Goal: Check status: Check status

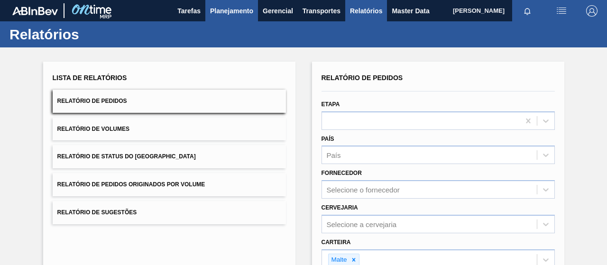
click at [233, 12] on span "Planejamento" at bounding box center [231, 10] width 43 height 11
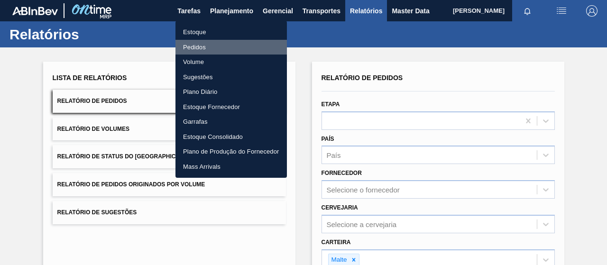
click at [193, 44] on li "Pedidos" at bounding box center [230, 47] width 111 height 15
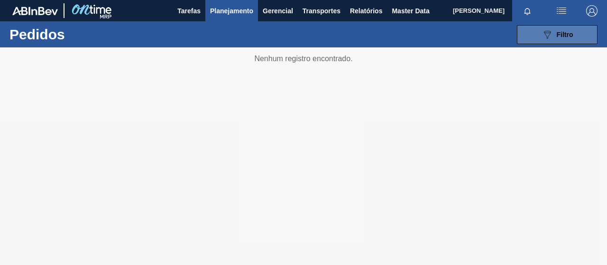
click at [528, 38] on button "089F7B8B-B2A5-4AFE-B5C0-19BA573D28AC Filtro" at bounding box center [557, 34] width 81 height 19
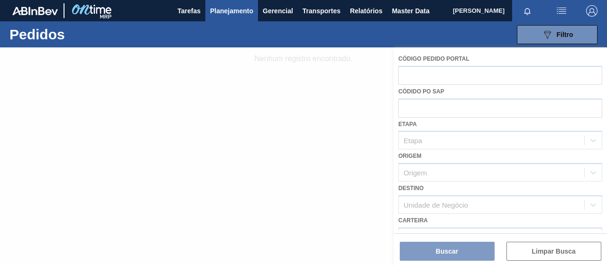
click at [436, 113] on div at bounding box center [303, 156] width 607 height 218
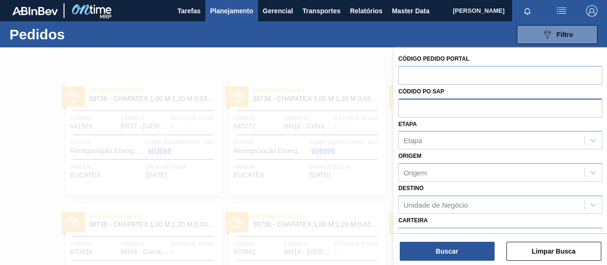
click at [463, 100] on input "text" at bounding box center [500, 108] width 204 height 18
paste input "5800373702"
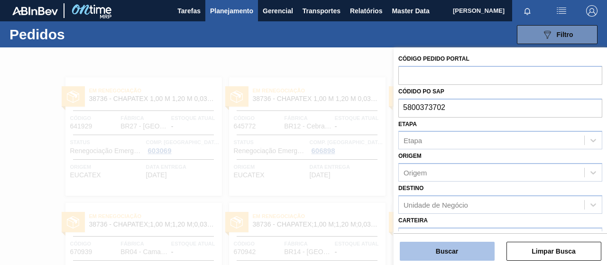
type input "5800373702"
click at [458, 251] on button "Buscar" at bounding box center [447, 251] width 95 height 19
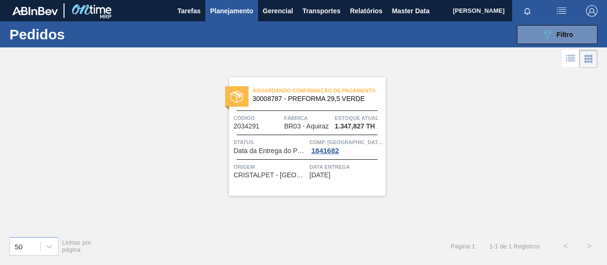
click at [579, 62] on li at bounding box center [571, 58] width 18 height 17
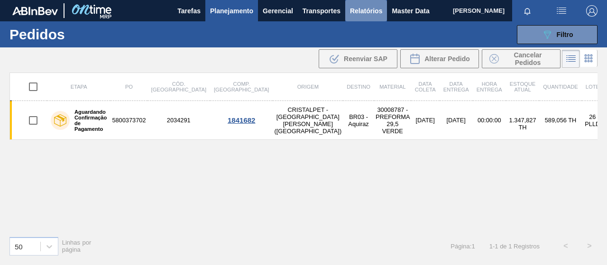
click at [374, 11] on span "Relatórios" at bounding box center [366, 10] width 32 height 11
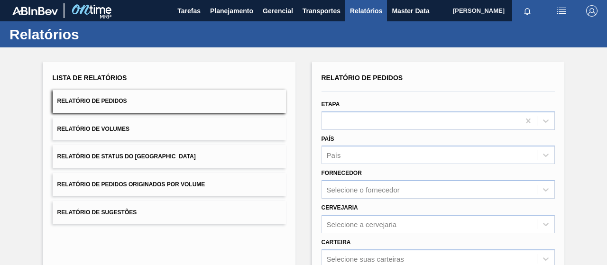
scroll to position [173, 0]
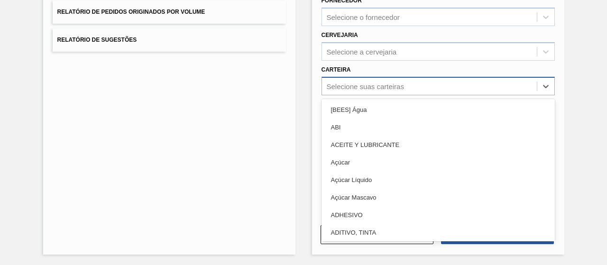
click at [356, 80] on div "Selecione suas carteiras" at bounding box center [429, 86] width 215 height 14
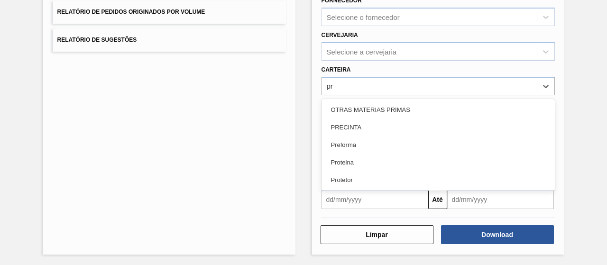
type input "pre"
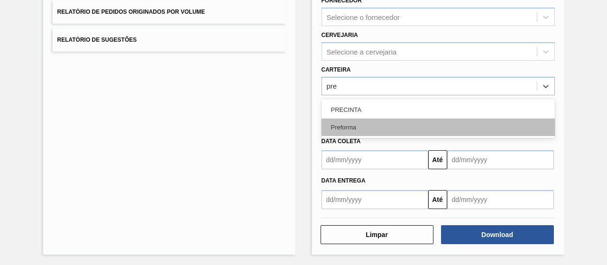
click at [364, 125] on div "Preforma" at bounding box center [437, 128] width 233 height 18
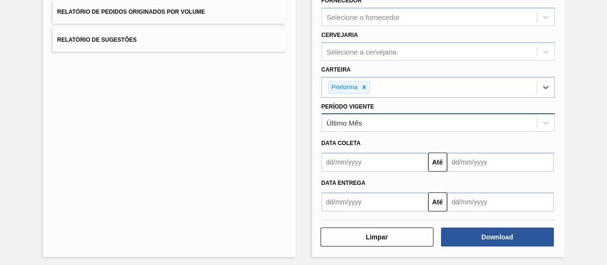
click at [358, 128] on div "Último Mês" at bounding box center [429, 123] width 215 height 14
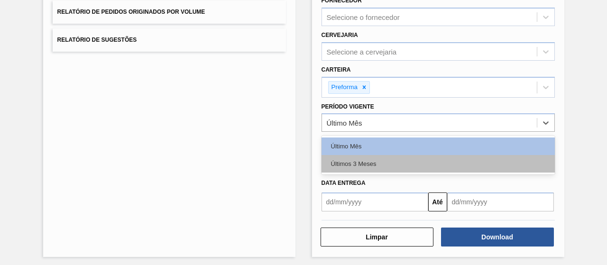
click at [370, 159] on div "Últimos 3 Meses" at bounding box center [437, 164] width 233 height 18
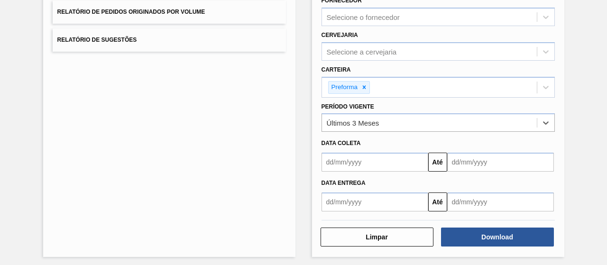
click at [418, 167] on input "text" at bounding box center [374, 162] width 107 height 19
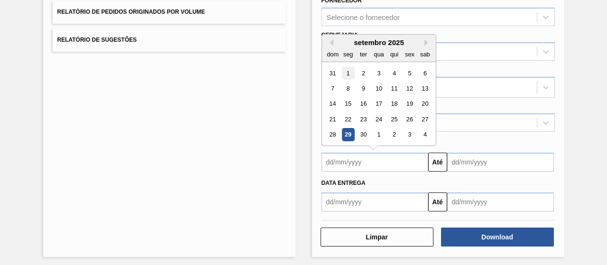
click at [346, 70] on div "1" at bounding box center [347, 73] width 13 height 13
type input "[DATE]"
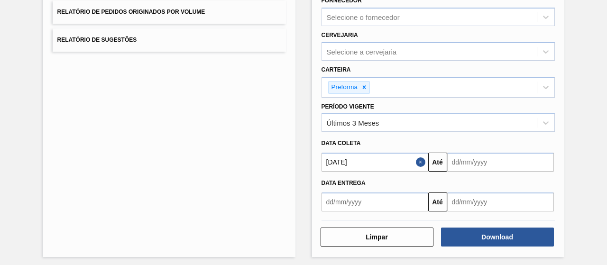
click at [491, 162] on input "text" at bounding box center [500, 162] width 107 height 19
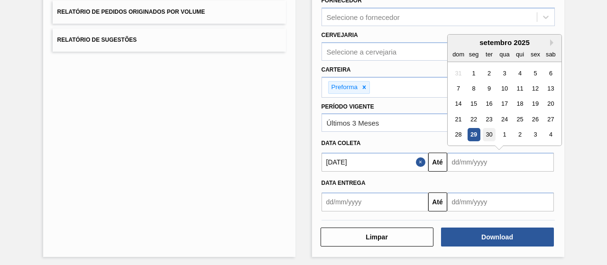
click at [489, 136] on div "30" at bounding box center [488, 135] width 13 height 13
type input "[DATE]"
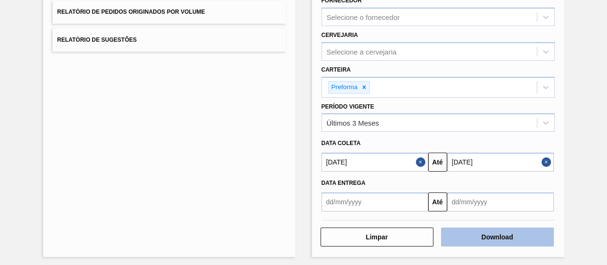
click at [496, 237] on button "Download" at bounding box center [497, 237] width 113 height 19
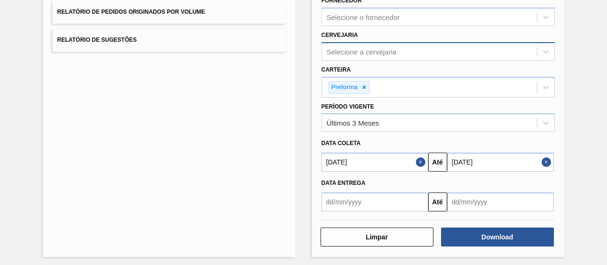
click at [427, 45] on div "Selecione a cervejaria" at bounding box center [429, 52] width 215 height 14
click at [239, 177] on div "Lista de Relatórios Relatório de Pedidos Relatório de Volumes Relatório de Stat…" at bounding box center [169, 73] width 252 height 368
click at [294, 184] on div "Lista de Relatórios Relatório de Pedidos Relatório de Volumes Relatório de Stat…" at bounding box center [303, 72] width 607 height 394
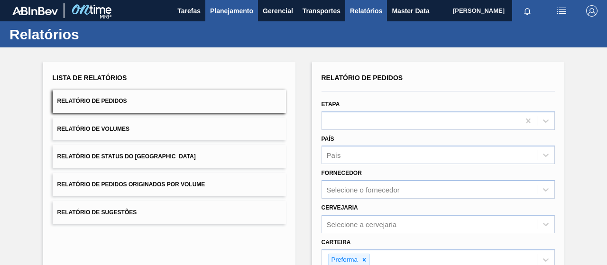
click at [230, 13] on span "Planejamento" at bounding box center [231, 10] width 43 height 11
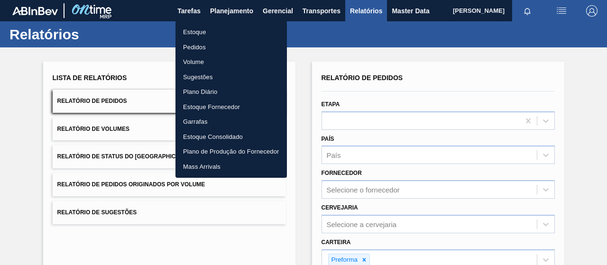
click at [184, 42] on li "Pedidos" at bounding box center [230, 47] width 111 height 15
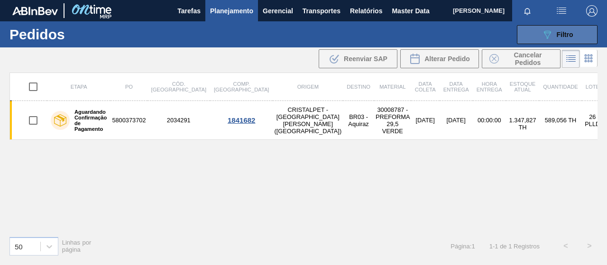
click at [549, 34] on icon "089F7B8B-B2A5-4AFE-B5C0-19BA573D28AC" at bounding box center [547, 34] width 11 height 11
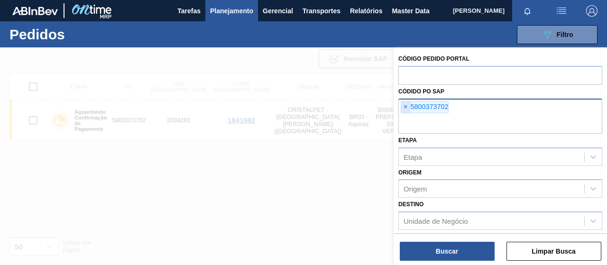
click at [406, 107] on span "×" at bounding box center [405, 106] width 9 height 11
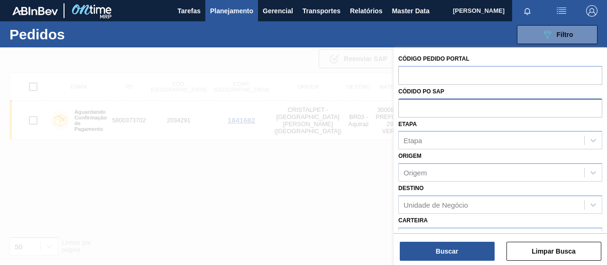
click at [413, 107] on input "text" at bounding box center [500, 108] width 204 height 18
paste input "5800381040"
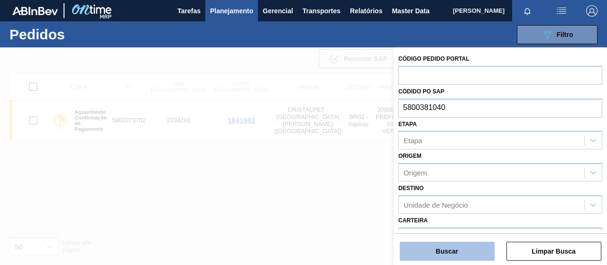
type input "5800381040"
click at [452, 253] on button "Buscar" at bounding box center [447, 251] width 95 height 19
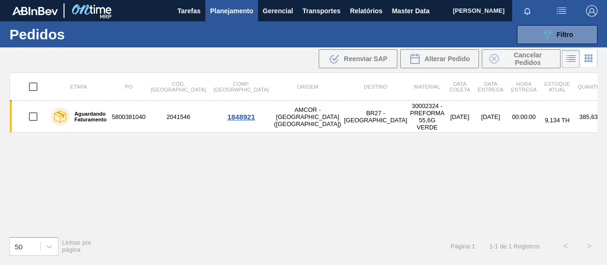
drag, startPoint x: 353, startPoint y: 186, endPoint x: 343, endPoint y: 185, distance: 10.0
click at [353, 186] on div "Etapa PO Cód. Pedido Comp. Carga Origem Destino Material Data coleta Data entre…" at bounding box center [303, 151] width 588 height 156
